Goal: Task Accomplishment & Management: Manage account settings

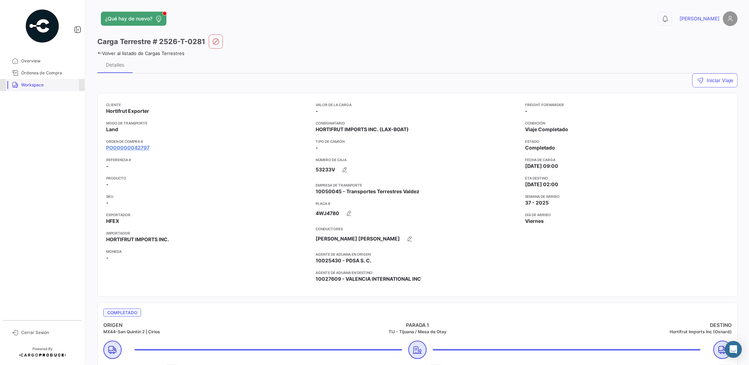
click at [29, 85] on span "Workspace" at bounding box center [48, 85] width 55 height 6
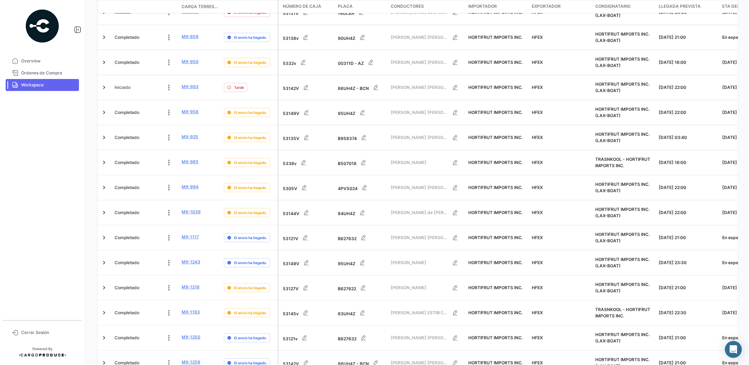
scroll to position [242, 0]
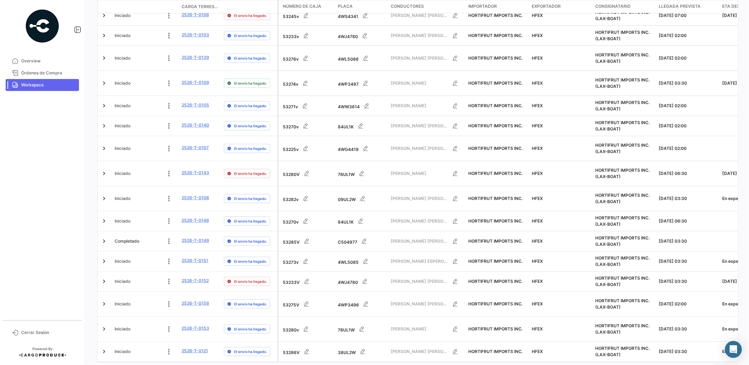
scroll to position [231, 0]
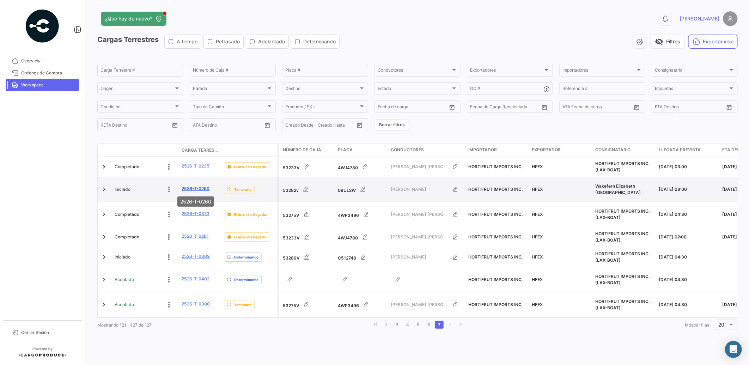
click at [191, 189] on link "2526-T-0260" at bounding box center [196, 189] width 28 height 6
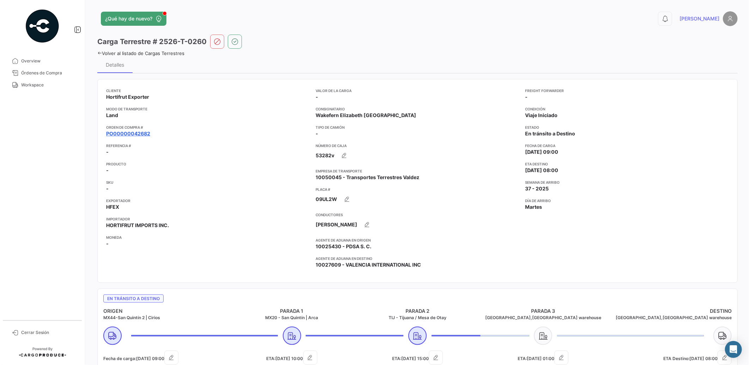
click at [139, 133] on link "PO00000042682" at bounding box center [128, 133] width 44 height 7
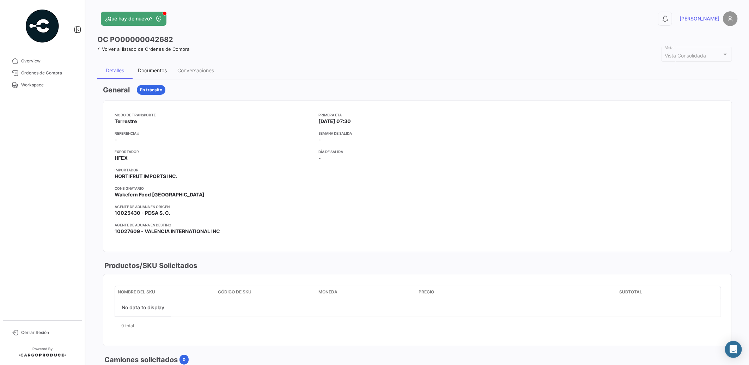
click at [158, 70] on div "Documentos" at bounding box center [152, 70] width 29 height 6
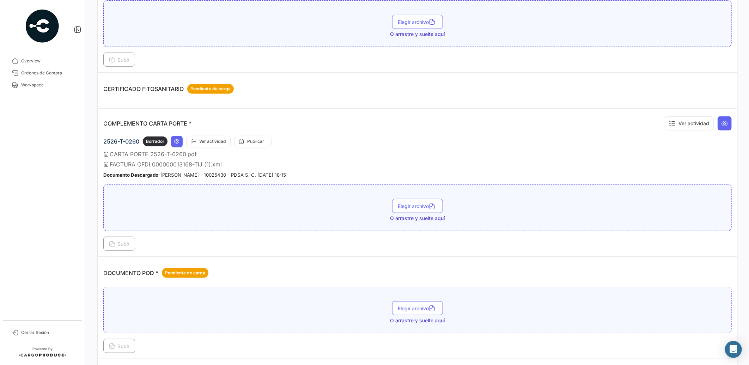
scroll to position [305, 0]
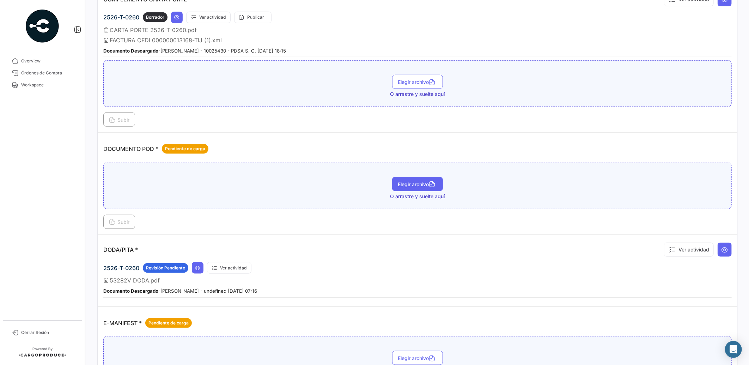
click at [423, 181] on span "Elegir archivo" at bounding box center [418, 184] width 40 height 6
click at [129, 219] on span "Subir" at bounding box center [119, 222] width 20 height 6
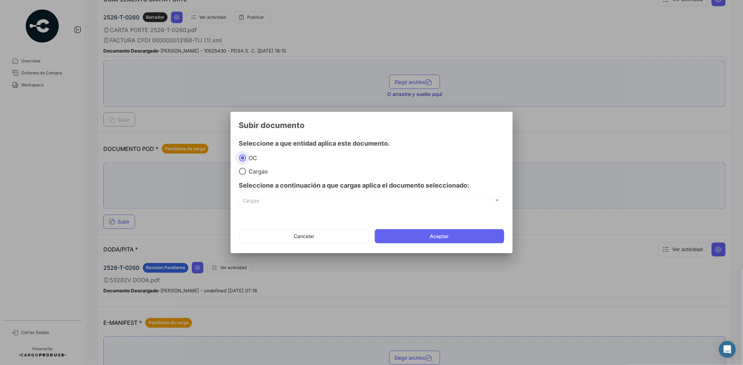
click at [258, 171] on span "Cargas" at bounding box center [257, 171] width 22 height 7
click at [246, 171] on input "Cargas" at bounding box center [242, 171] width 7 height 7
radio input "true"
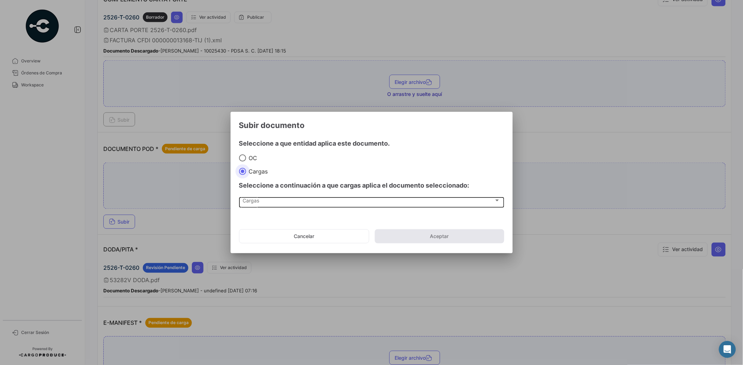
click at [272, 201] on div "Cargas" at bounding box center [369, 202] width 252 height 6
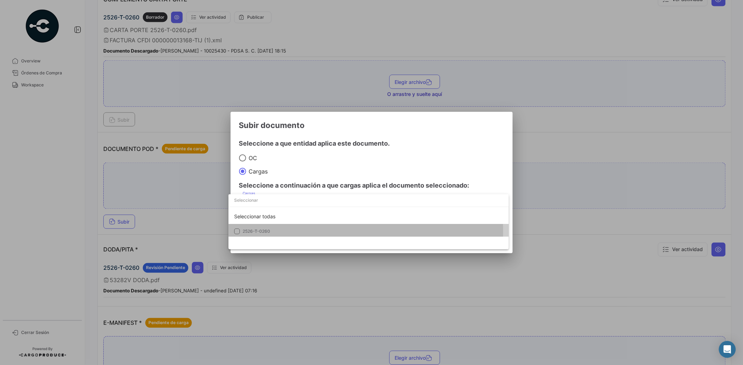
click at [270, 232] on span "2526-T-0260" at bounding box center [257, 231] width 28 height 5
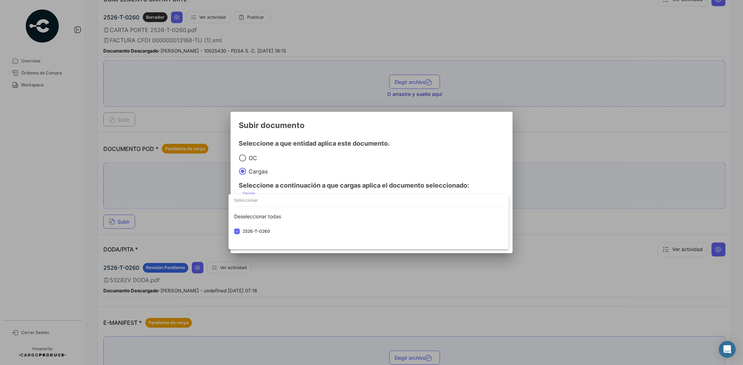
click at [302, 144] on div at bounding box center [371, 182] width 743 height 365
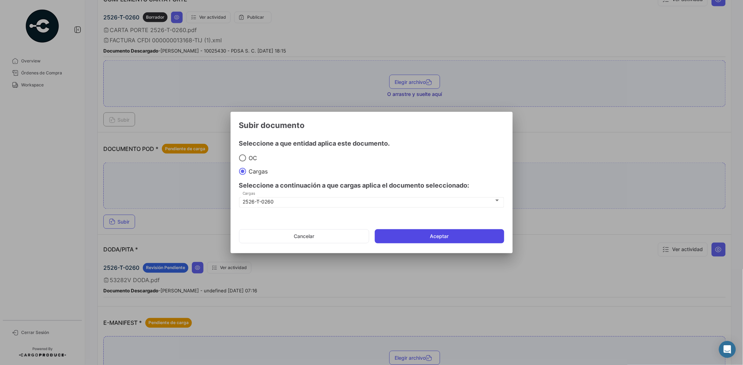
click at [455, 237] on button "Aceptar" at bounding box center [440, 236] width 130 height 14
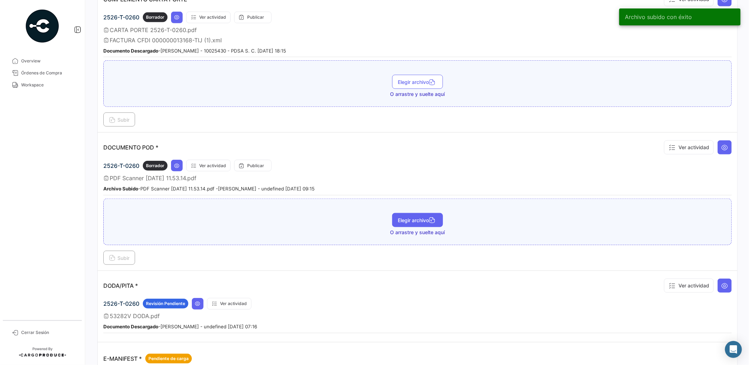
click at [424, 217] on span "Elegir archivo" at bounding box center [418, 220] width 40 height 6
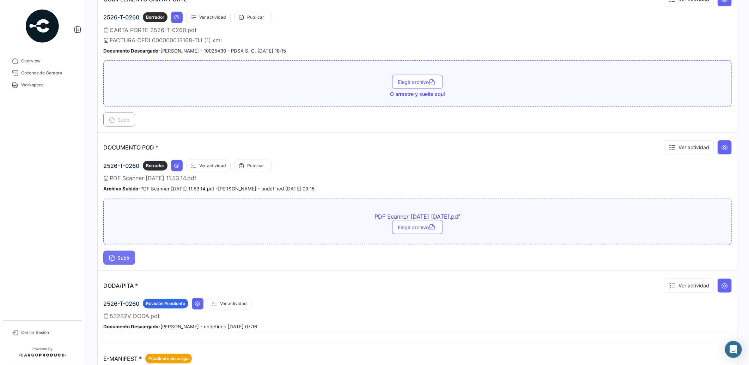
click at [119, 255] on span "Subir" at bounding box center [119, 258] width 20 height 6
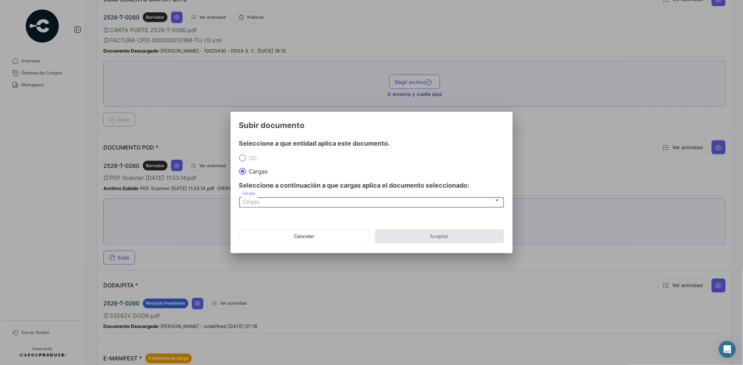
click at [266, 202] on div "Cargas" at bounding box center [369, 202] width 252 height 6
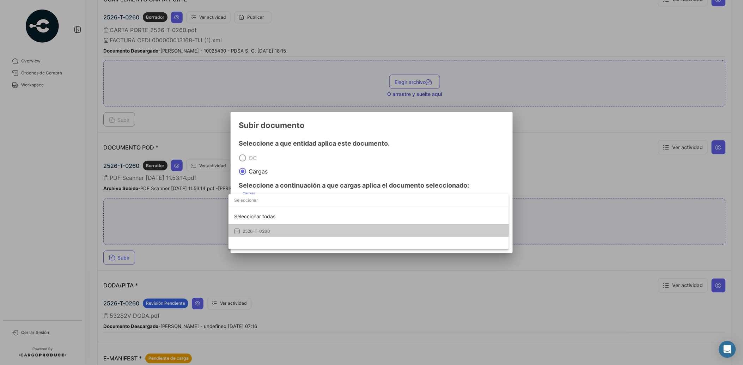
click at [260, 231] on span "2526-T-0260" at bounding box center [257, 231] width 28 height 5
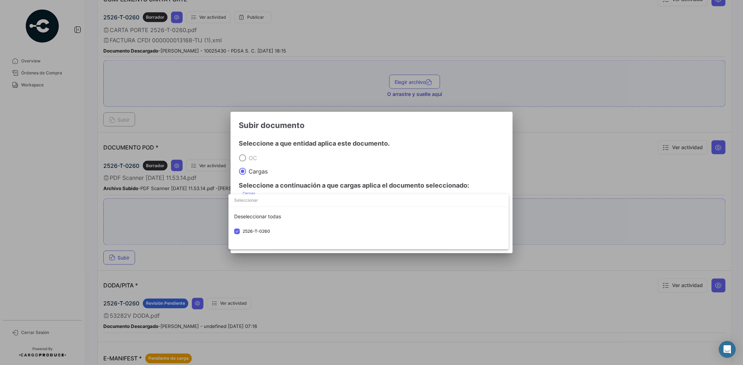
click at [297, 157] on div at bounding box center [371, 182] width 743 height 365
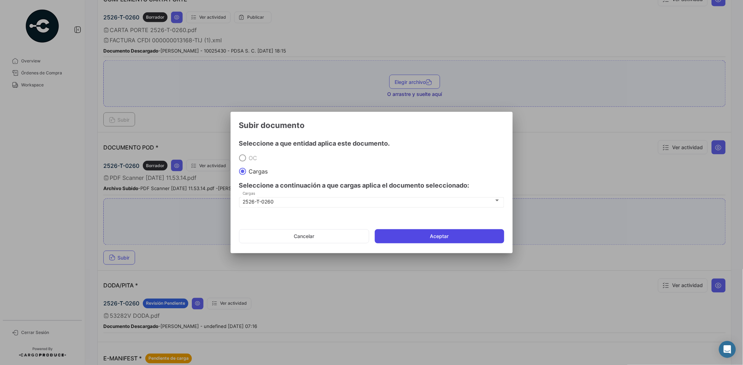
click at [466, 242] on button "Aceptar" at bounding box center [440, 236] width 130 height 14
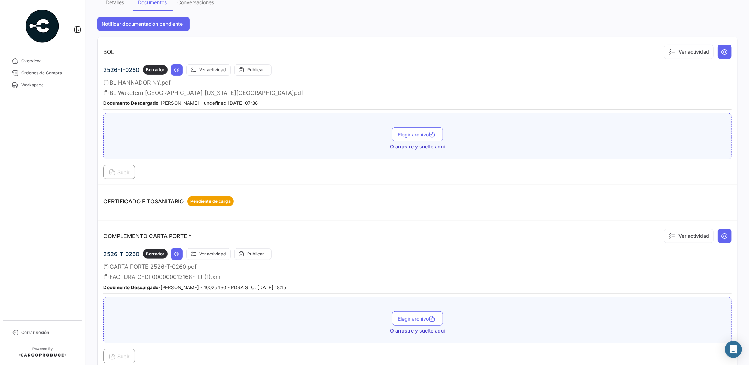
scroll to position [0, 0]
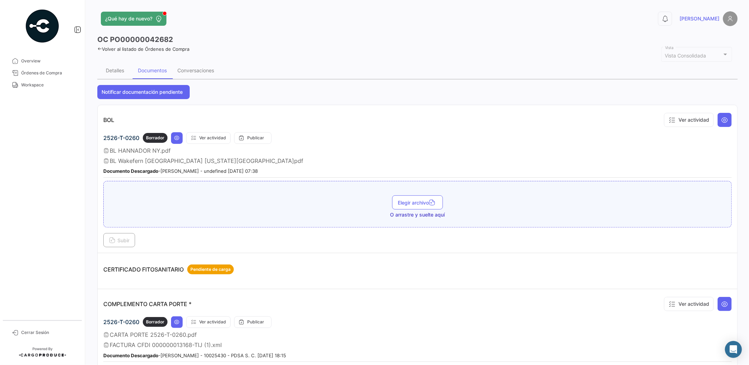
click at [52, 84] on span "Workspace" at bounding box center [48, 85] width 55 height 6
